Goal: Task Accomplishment & Management: Use online tool/utility

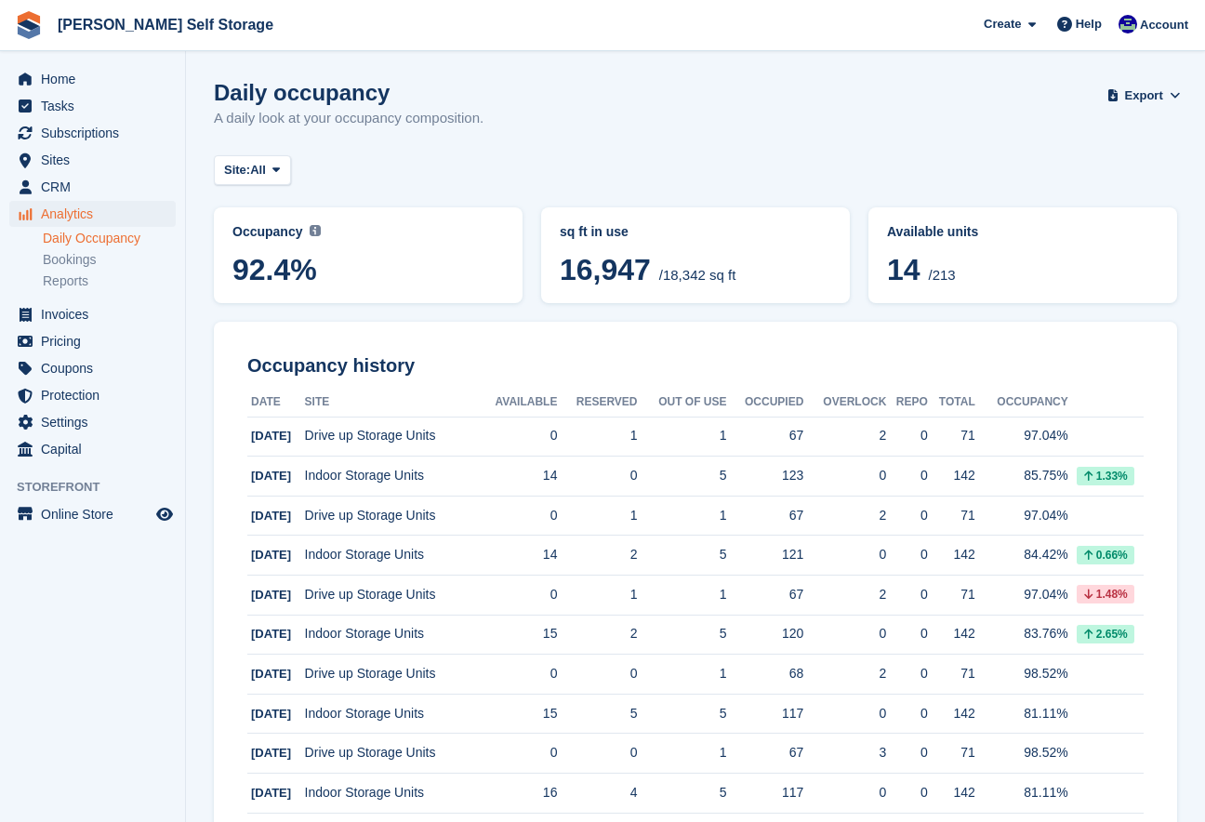
scroll to position [288, 0]
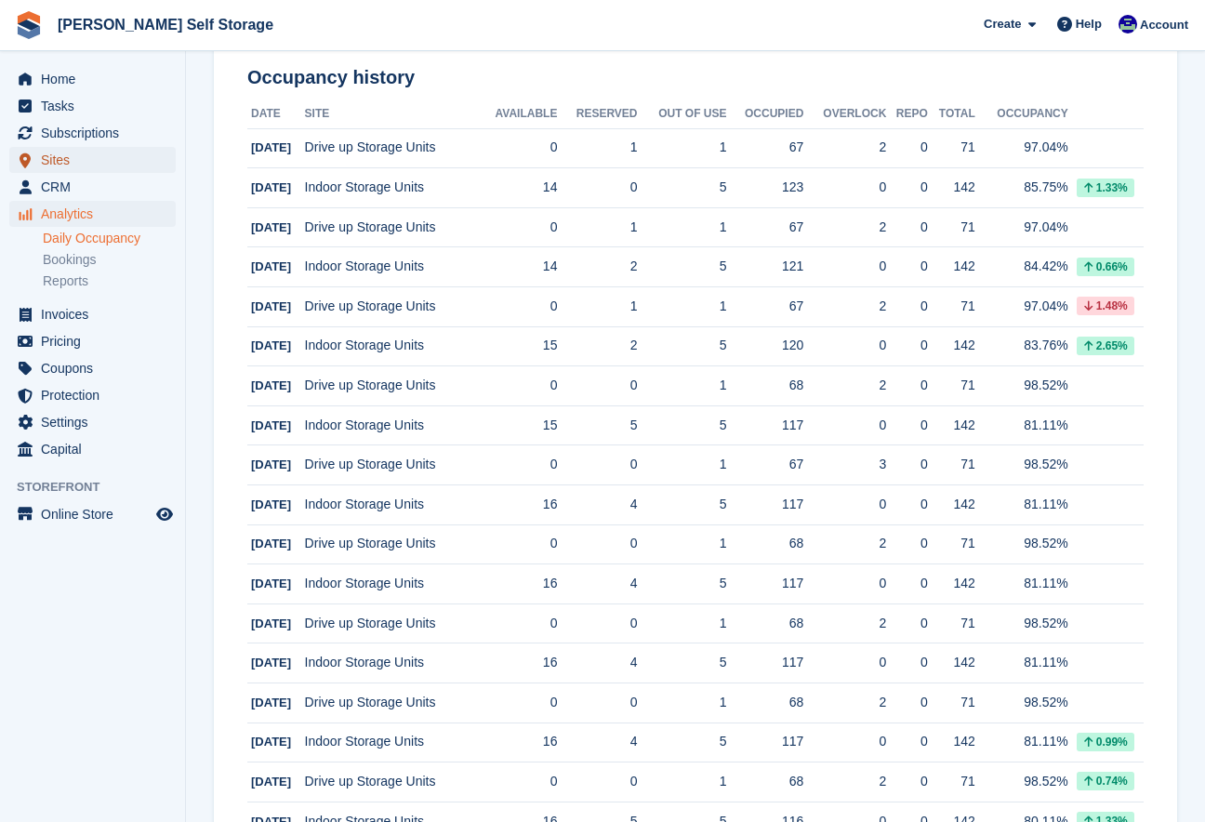
click at [72, 158] on span "Sites" at bounding box center [97, 160] width 112 height 26
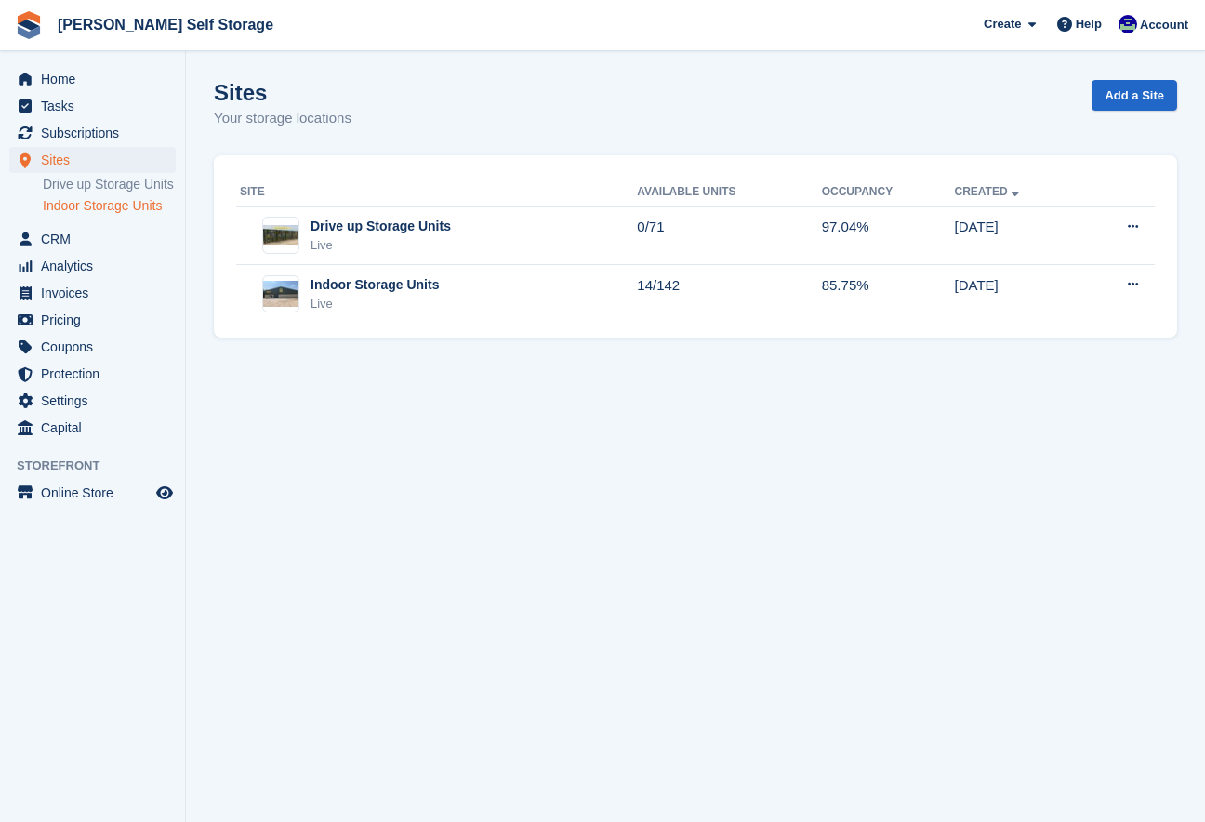
click at [91, 215] on link "Indoor Storage Units" at bounding box center [109, 206] width 133 height 18
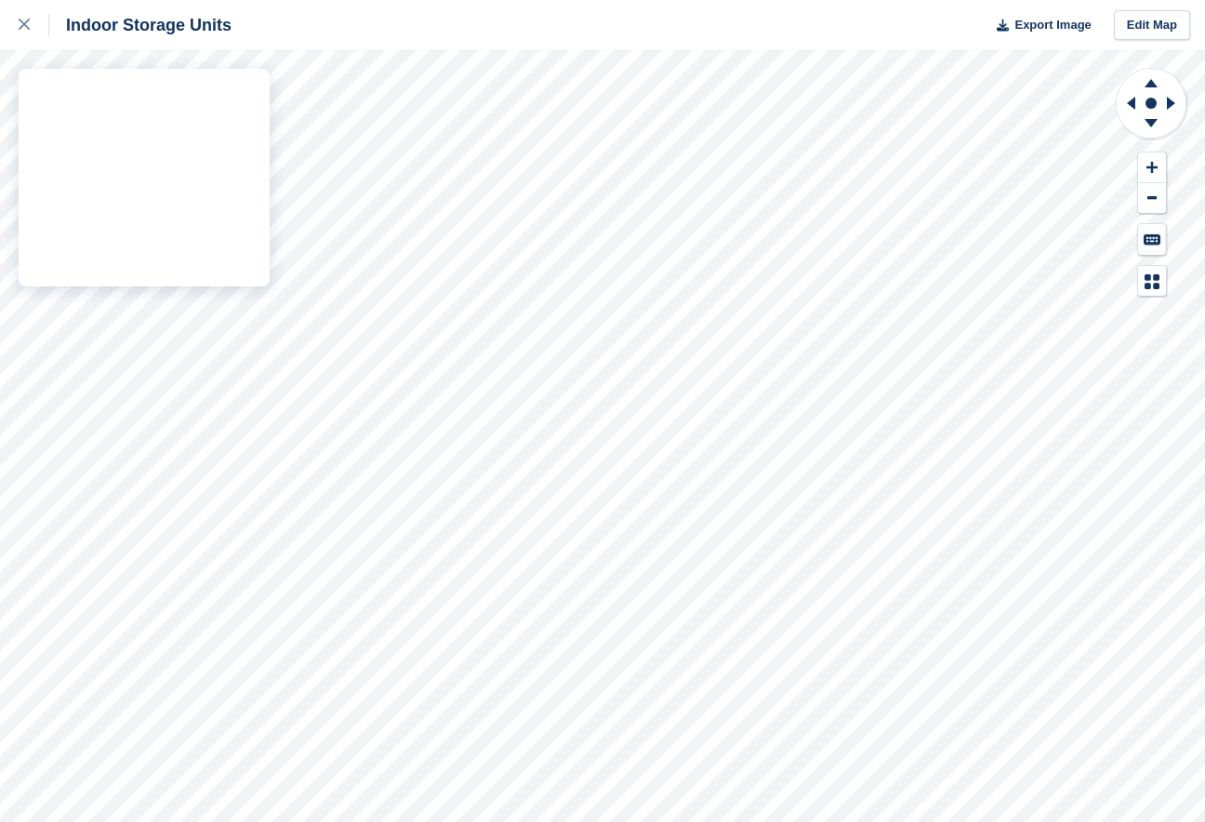
click at [256, 138] on div "Indoor Storage Units Export Image Edit Map" at bounding box center [602, 411] width 1205 height 822
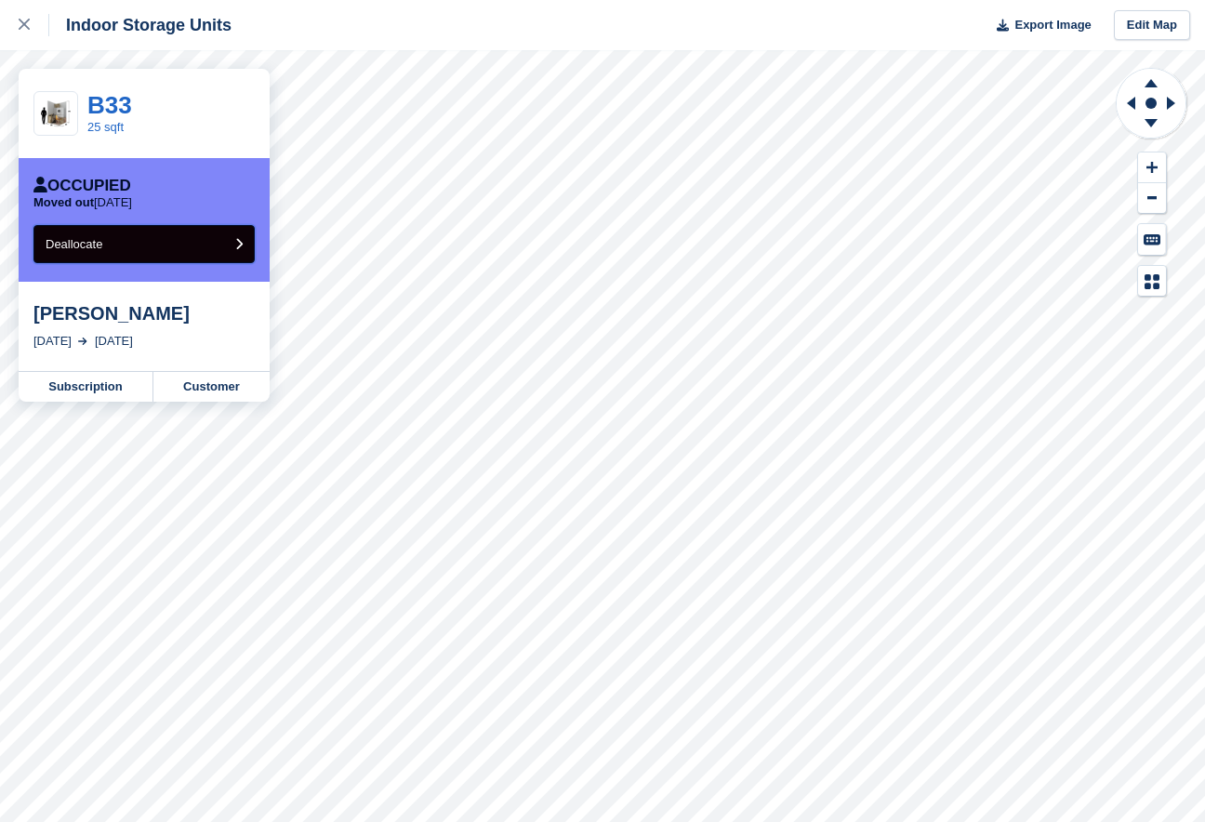
click at [173, 247] on button "Deallocate" at bounding box center [143, 244] width 221 height 38
